Goal: Task Accomplishment & Management: Manage account settings

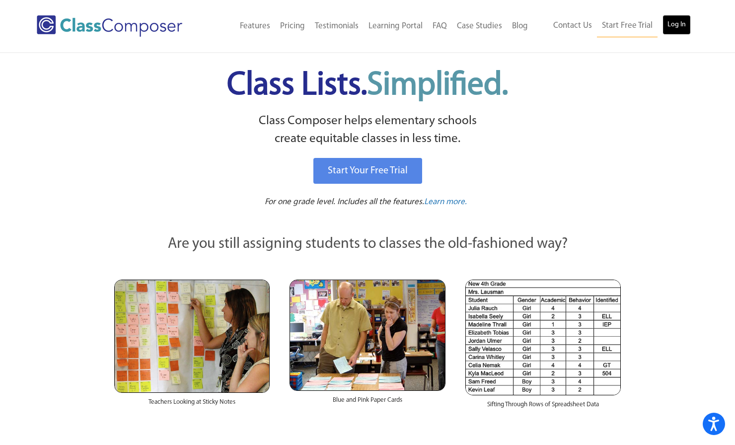
click at [686, 31] on link "Log In" at bounding box center [677, 25] width 28 height 20
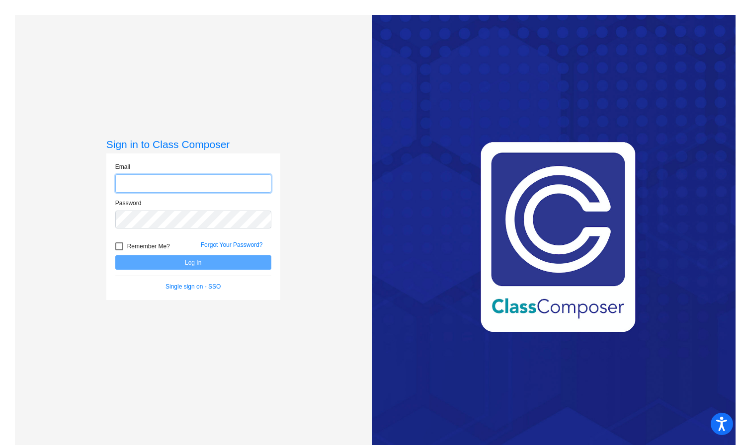
type input "rashenfelter@gcdsd.org"
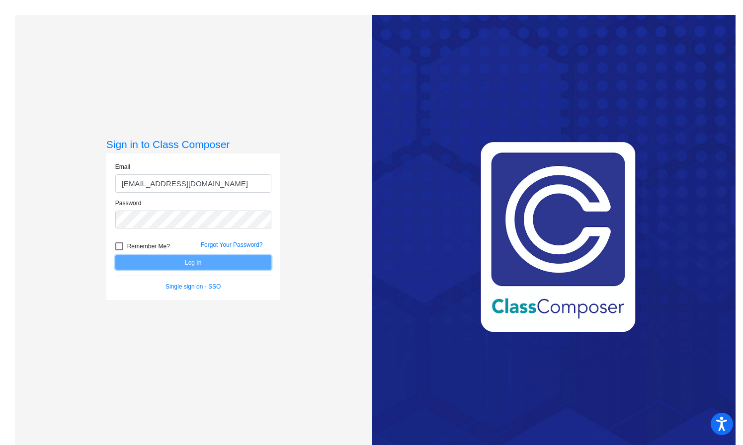
click at [171, 266] on button "Log In" at bounding box center [193, 262] width 156 height 14
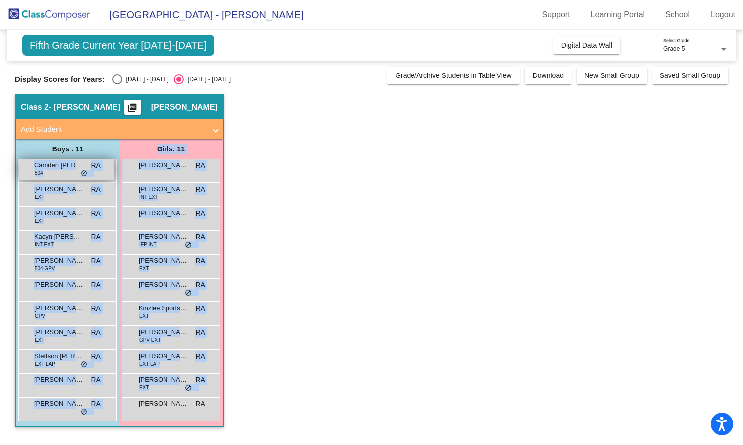
drag, startPoint x: 232, startPoint y: 414, endPoint x: 36, endPoint y: 165, distance: 317.1
click at [36, 165] on app-classroom "Class 2 - Ash picture_as_pdf Ross Ashenfelter Add Student First Name Last Name …" at bounding box center [371, 265] width 713 height 343
click at [402, 412] on app-classroom "Class 2 - Ash picture_as_pdf Ross Ashenfelter Add Student First Name Last Name …" at bounding box center [371, 265] width 713 height 343
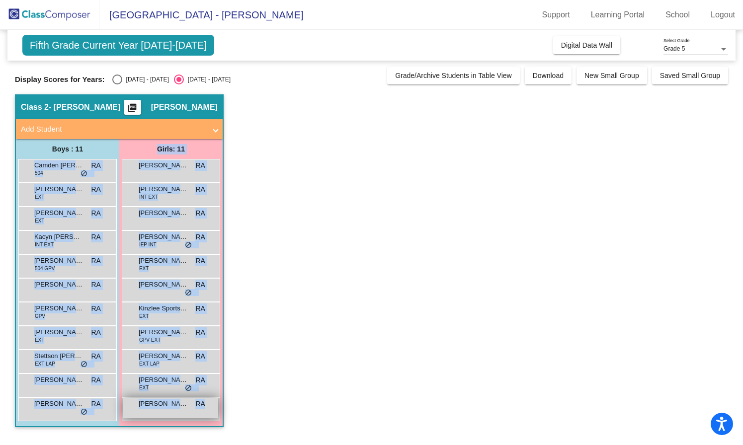
drag, startPoint x: 28, startPoint y: 164, endPoint x: 204, endPoint y: 406, distance: 299.6
click at [204, 406] on div "Boys : 11 Camden Dahlenburg 504 RA lock do_not_disturb_alt Jaxson Carson EXT RA…" at bounding box center [119, 282] width 207 height 287
copy div "Camden Dahlenburg 504 RA lock do_not_disturb_alt Jaxson Carson EXT RA lock do_n…"
click at [289, 320] on app-classroom "Class 2 - Ash picture_as_pdf Ross Ashenfelter Add Student First Name Last Name …" at bounding box center [371, 265] width 713 height 343
